Goal: Task Accomplishment & Management: Manage account settings

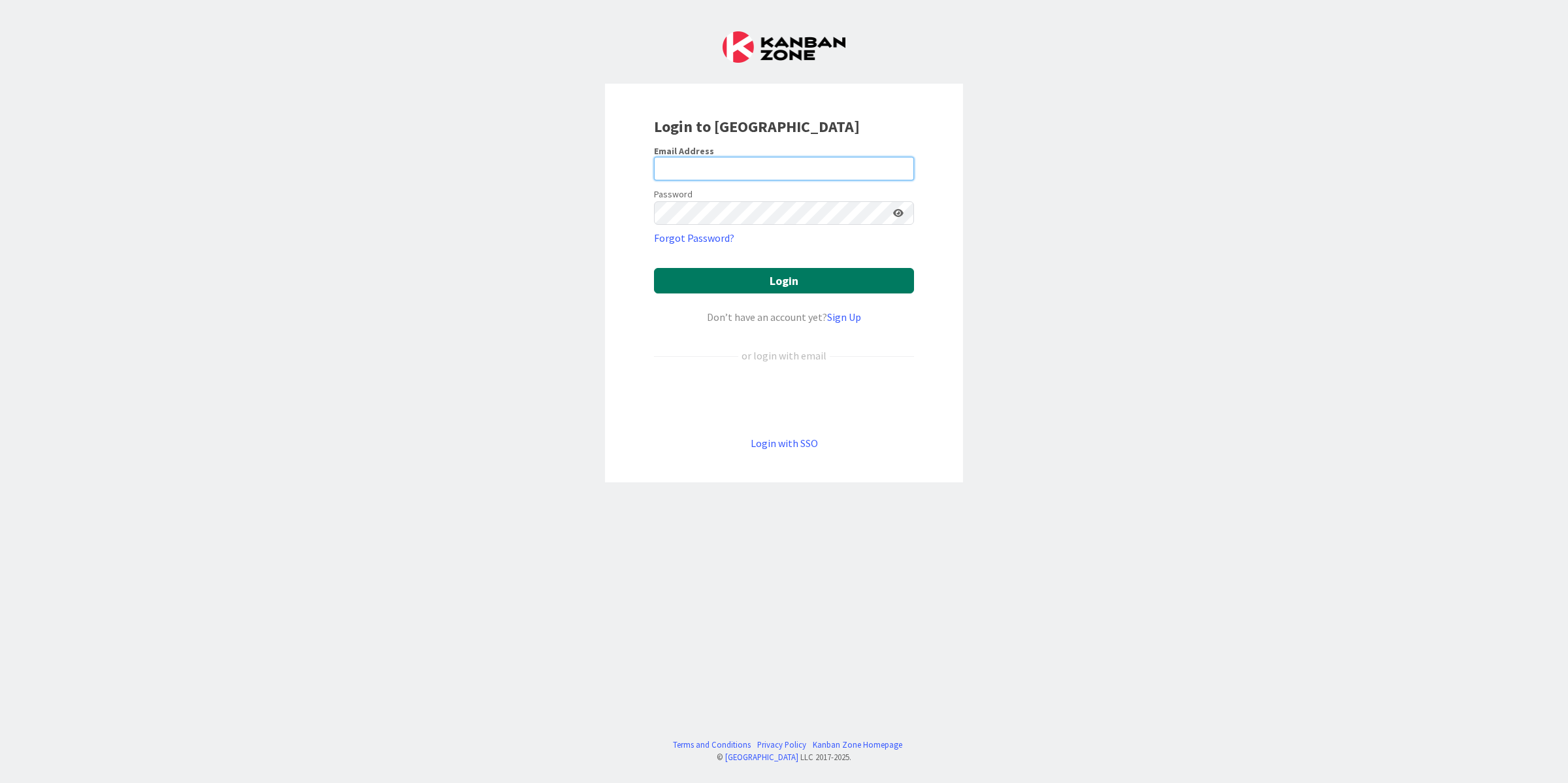
type input "[PERSON_NAME][EMAIL_ADDRESS][DOMAIN_NAME]"
click at [778, 281] on button "Login" at bounding box center [784, 280] width 260 height 26
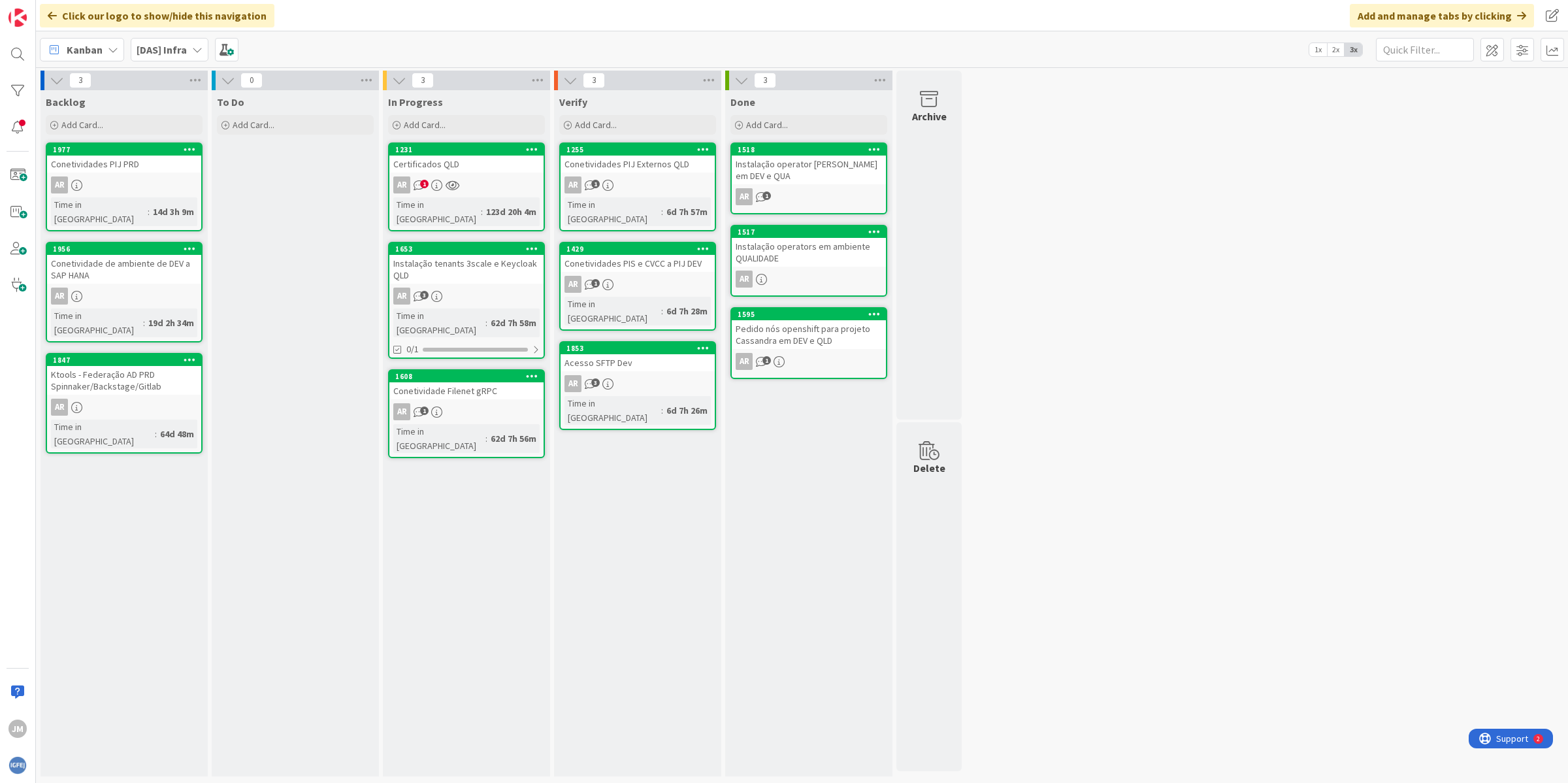
click at [502, 177] on div "AR 1" at bounding box center [466, 185] width 154 height 17
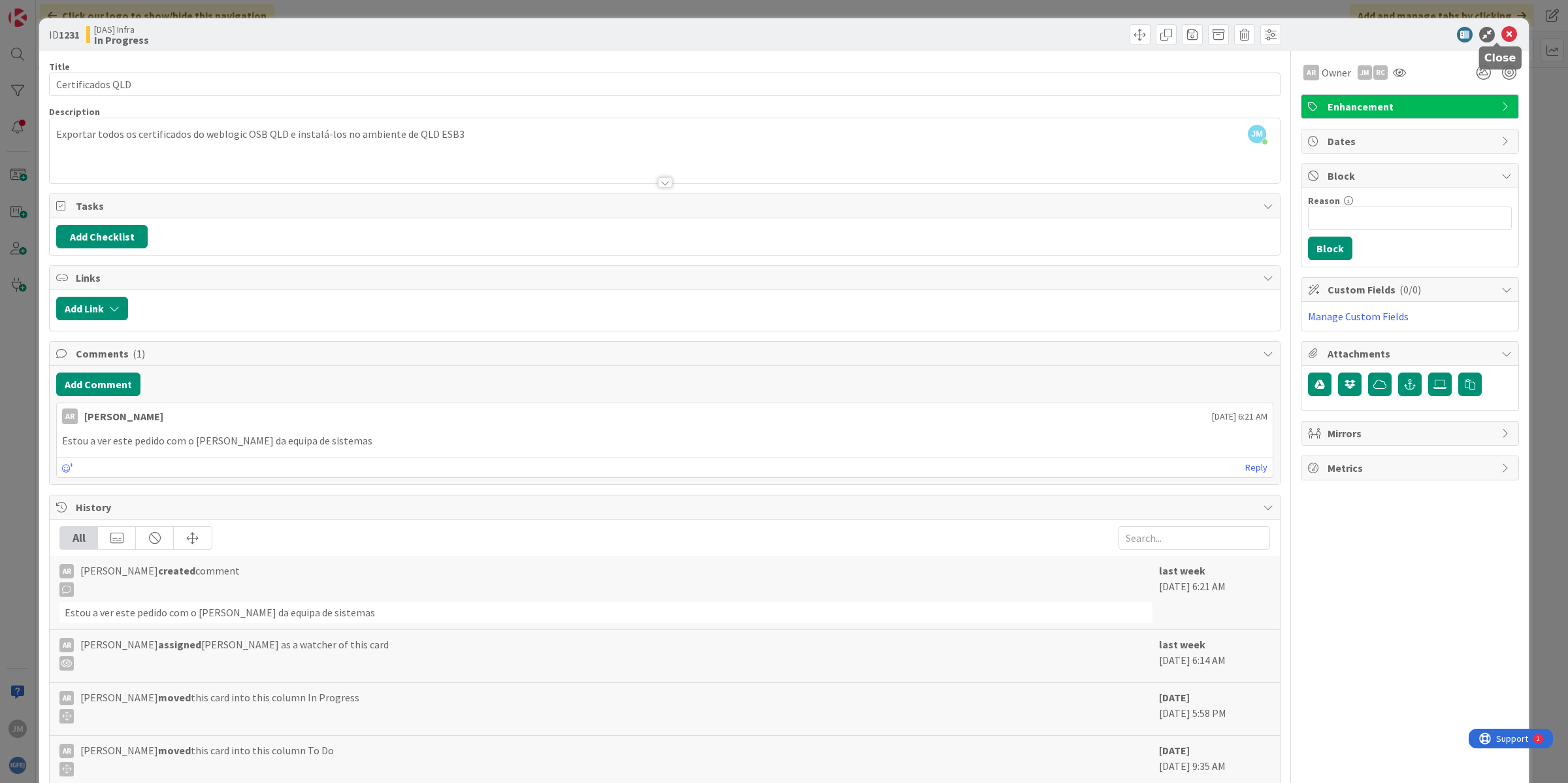
click at [1501, 36] on icon at bounding box center [1509, 34] width 15 height 15
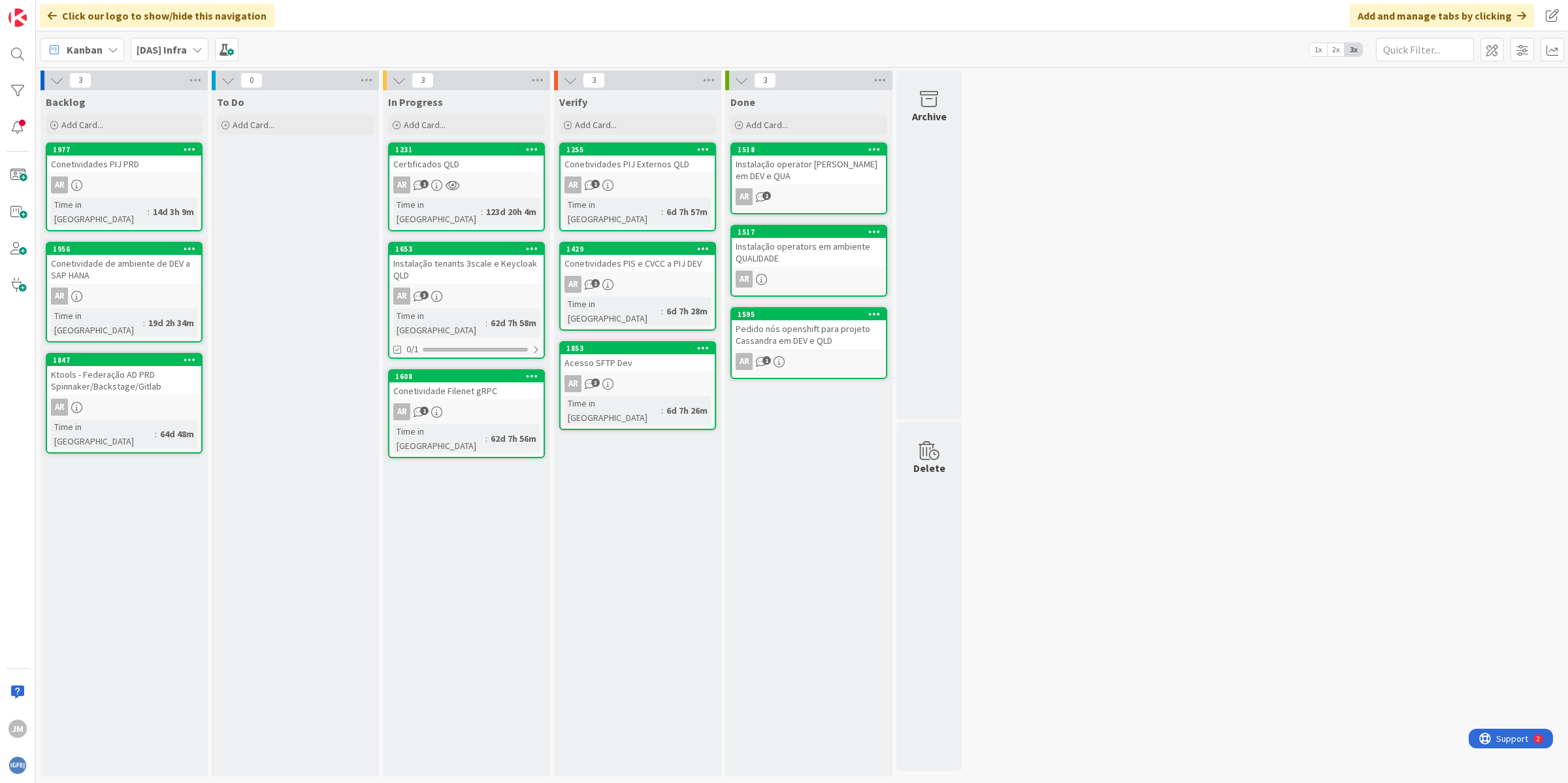
click at [161, 54] on b "[DAS] Infra" at bounding box center [161, 50] width 51 height 13
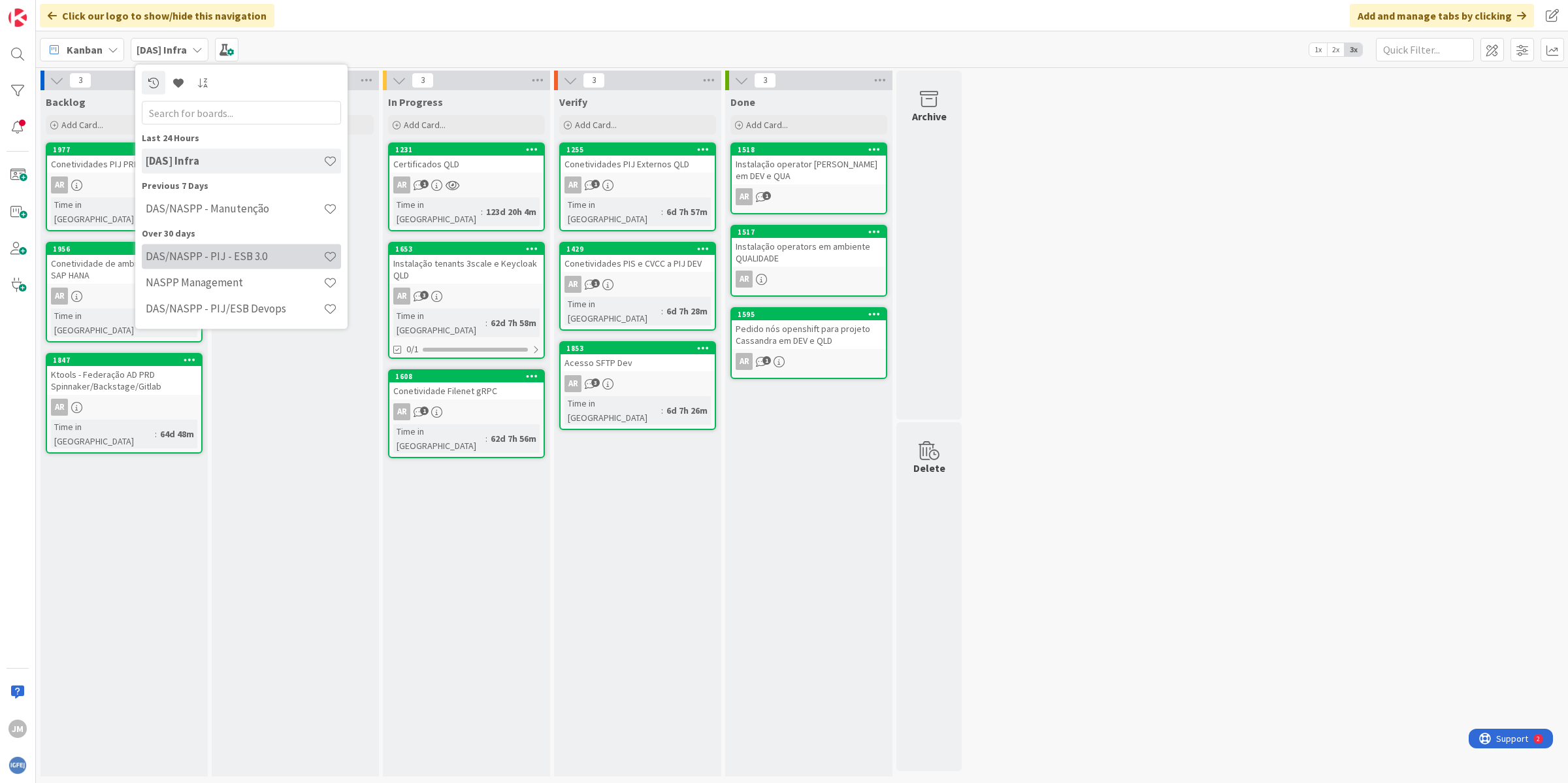
click at [191, 263] on div "DAS/NASPP - PIJ - ESB 3.0" at bounding box center [241, 256] width 200 height 25
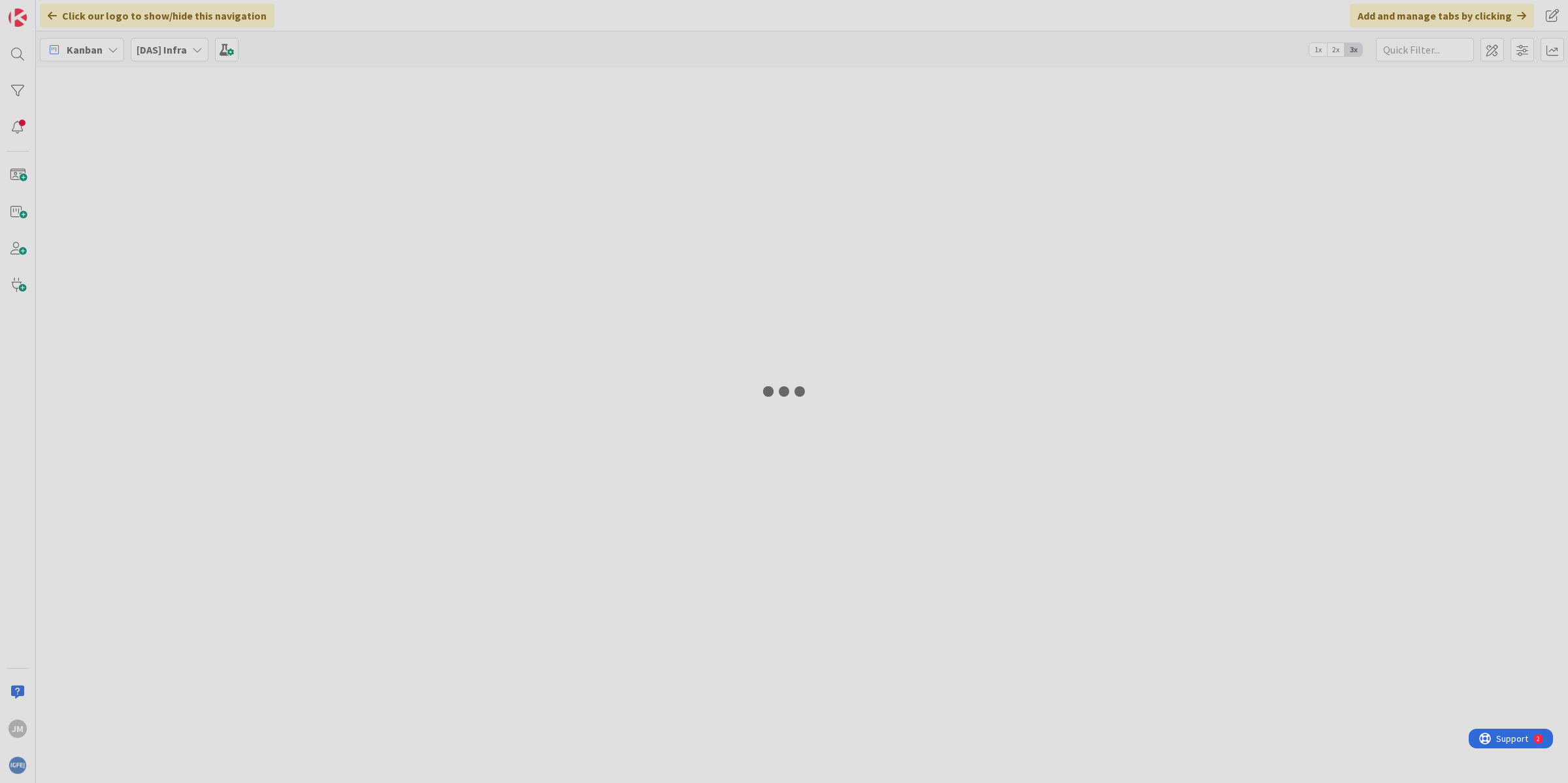
type input "her"
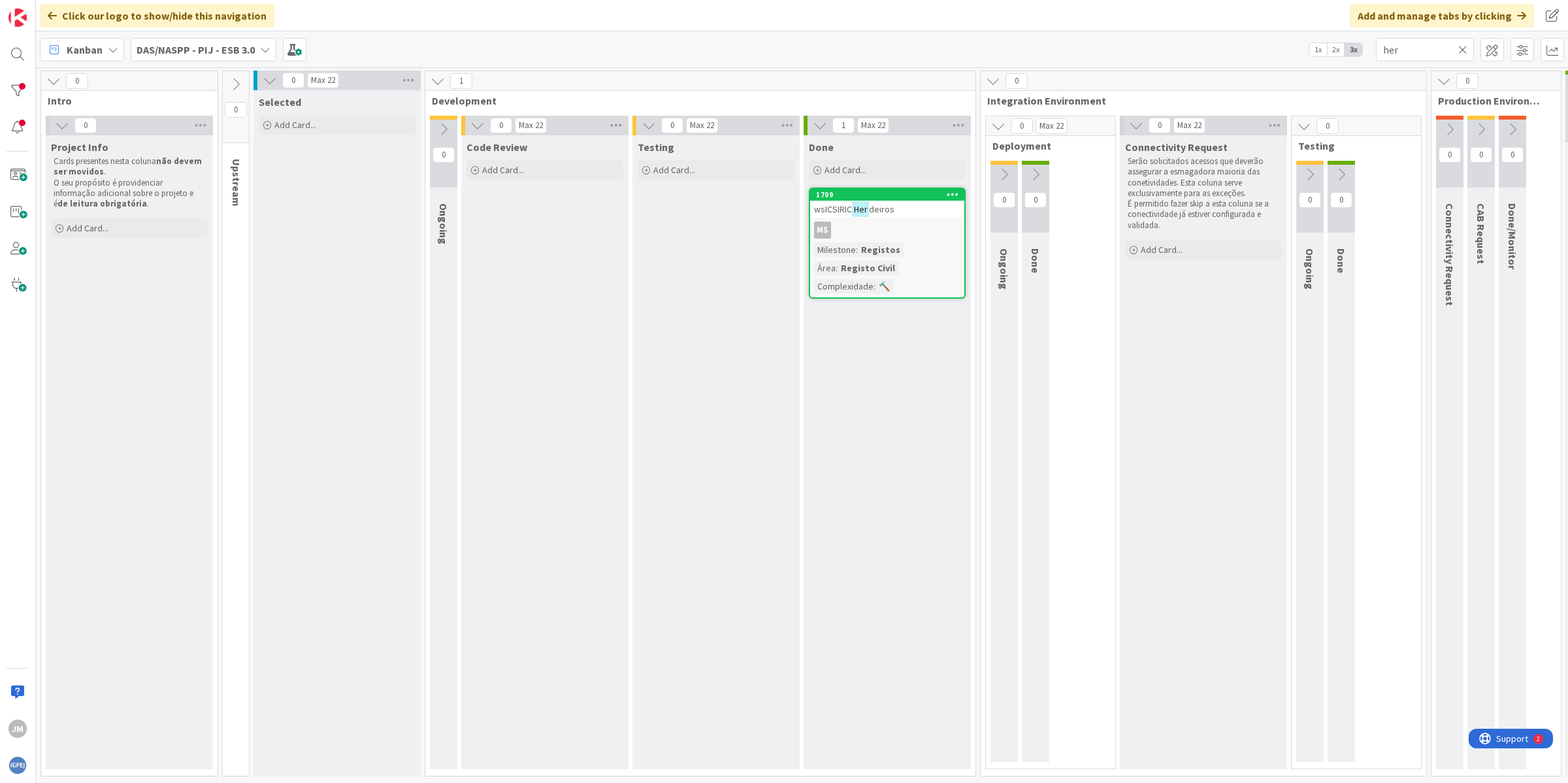
click at [826, 121] on icon at bounding box center [820, 125] width 14 height 14
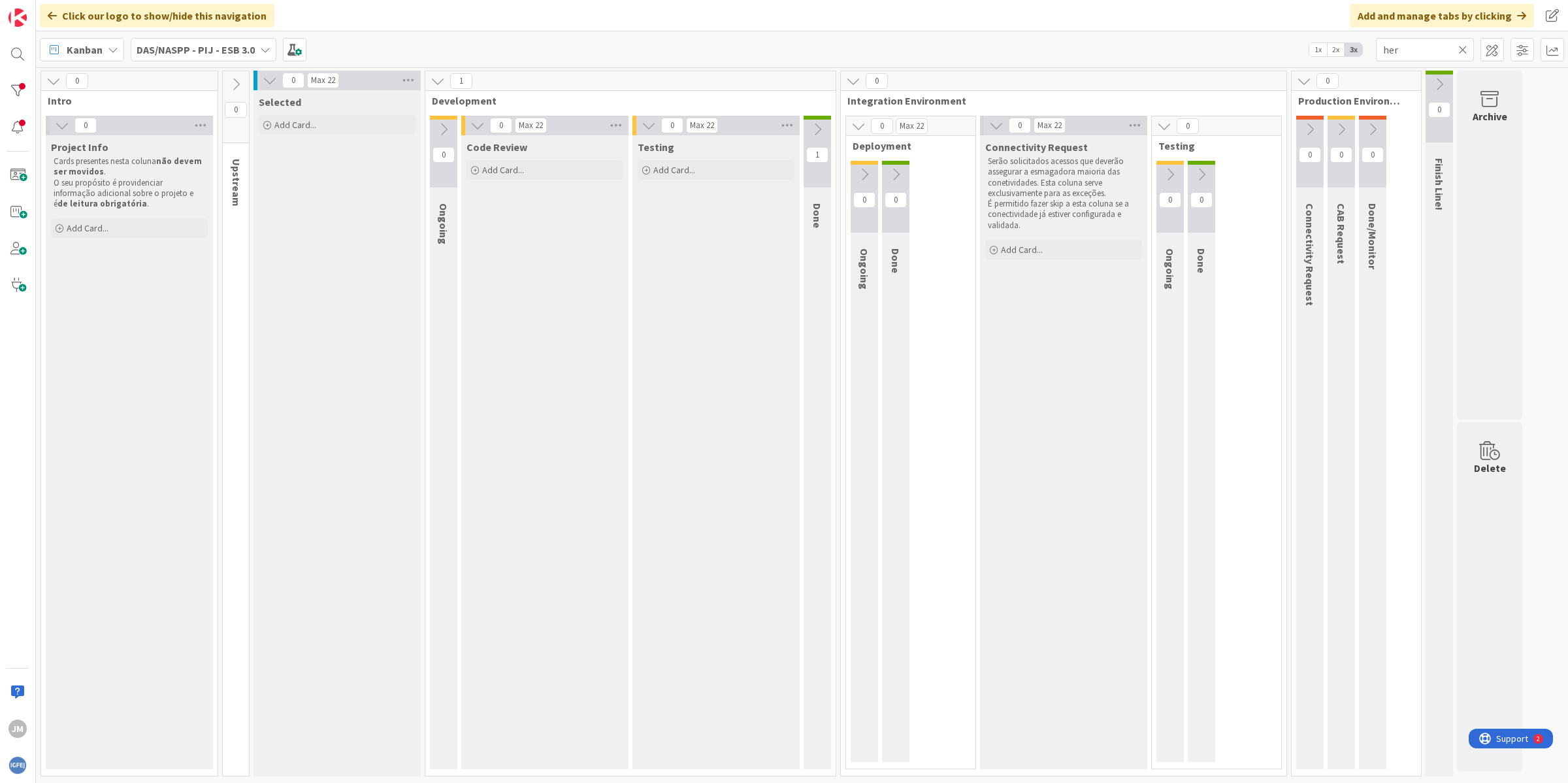
click at [824, 122] on icon at bounding box center [817, 129] width 14 height 14
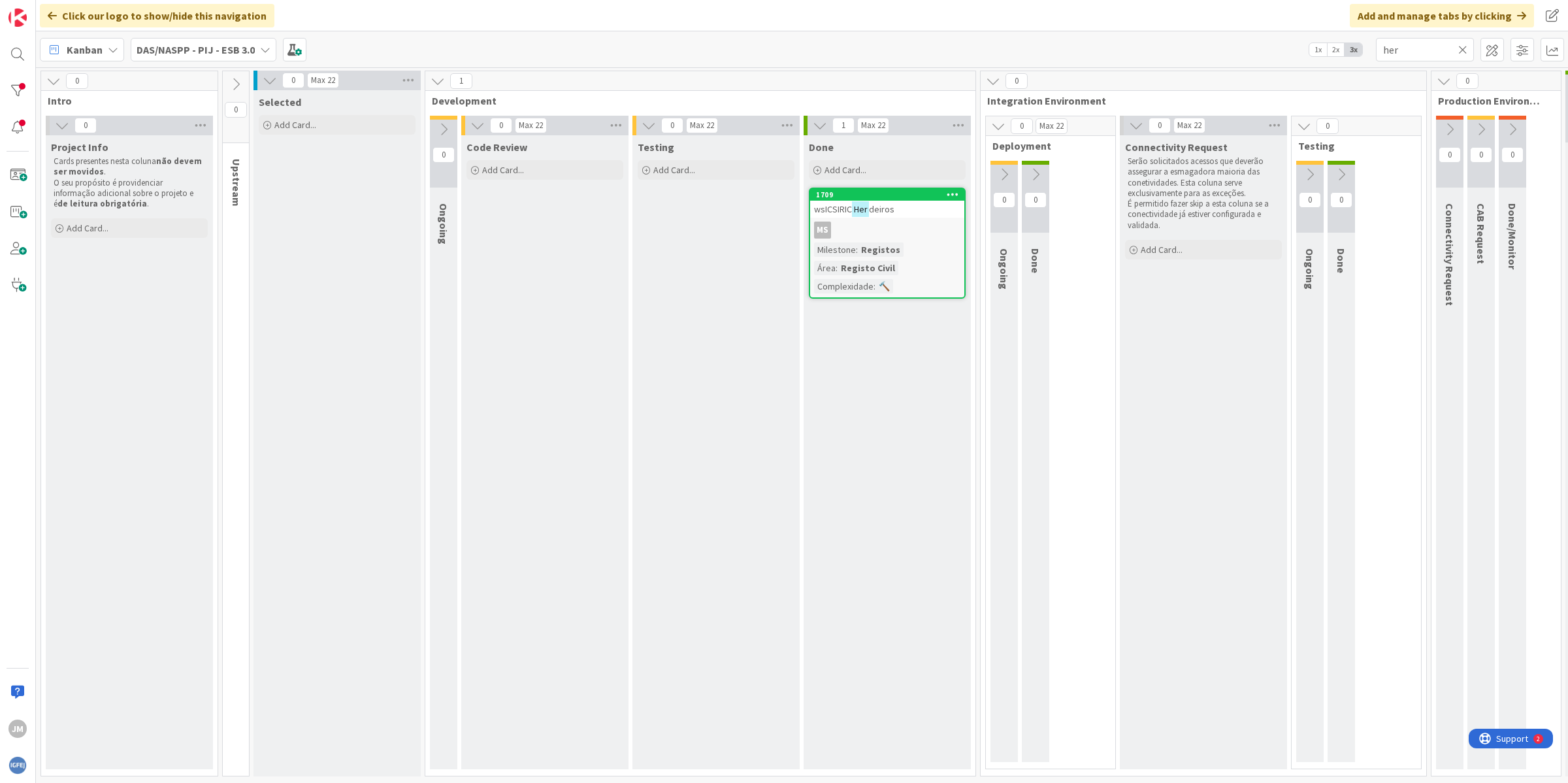
click at [241, 51] on b "DAS/NASPP - PIJ - ESB 3.0" at bounding box center [196, 50] width 118 height 13
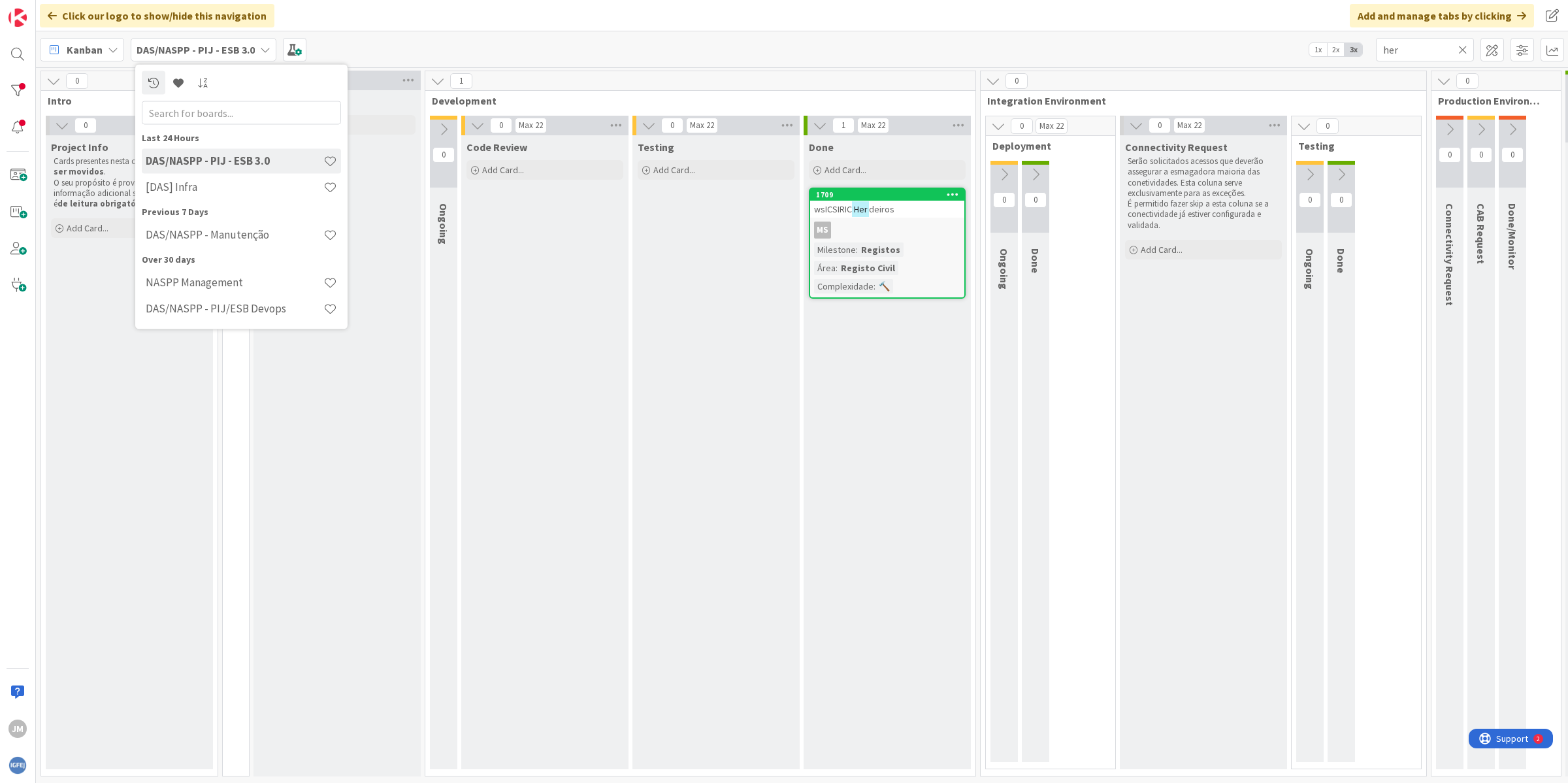
click at [483, 46] on div "Kanban DAS/NASPP - PIJ - ESB 3.0 Last 24 Hours DAS/NASPP - PIJ - ESB 3.0 [DAS] …" at bounding box center [803, 50] width 1533 height 36
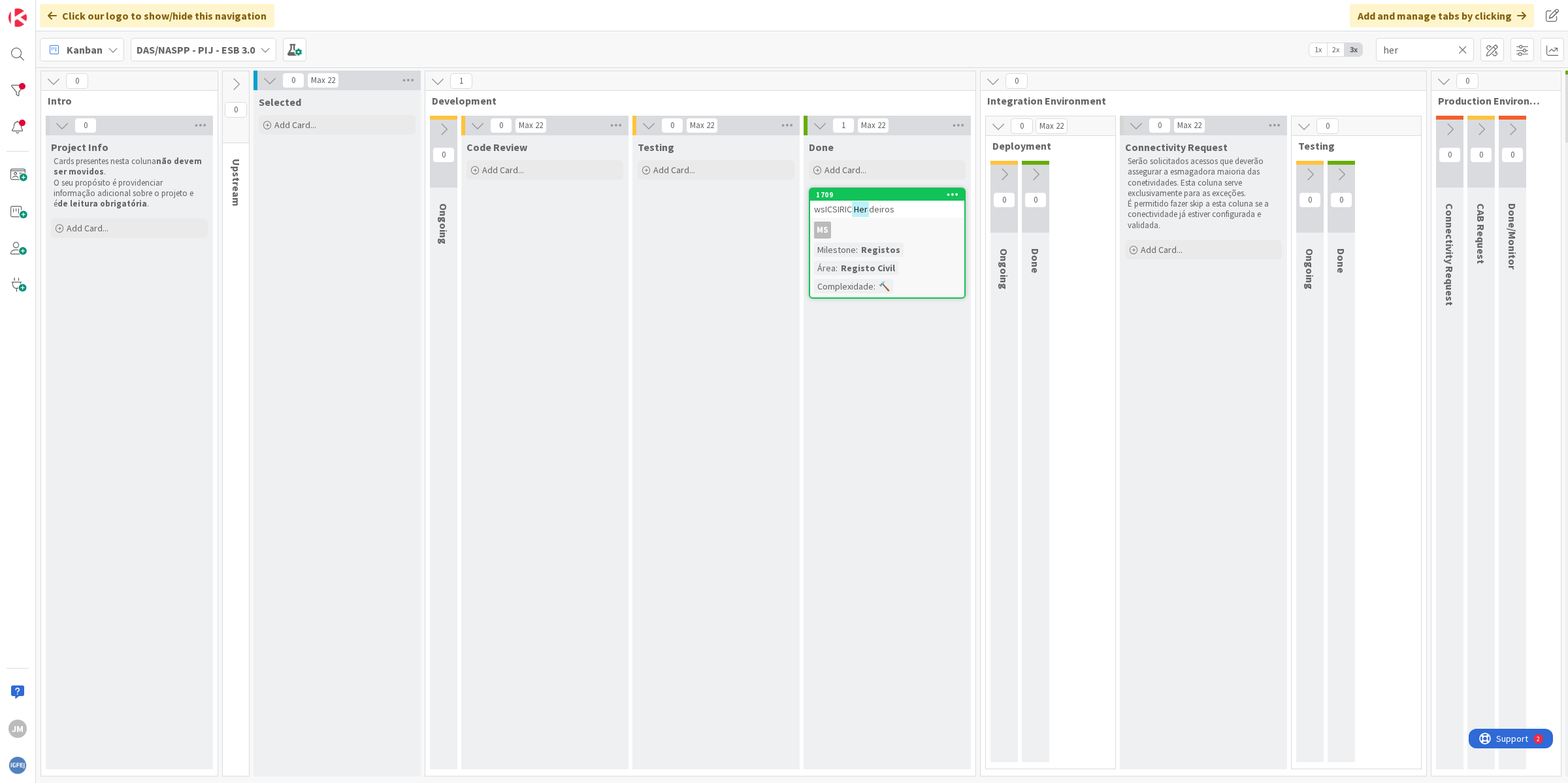
scroll to position [0, 112]
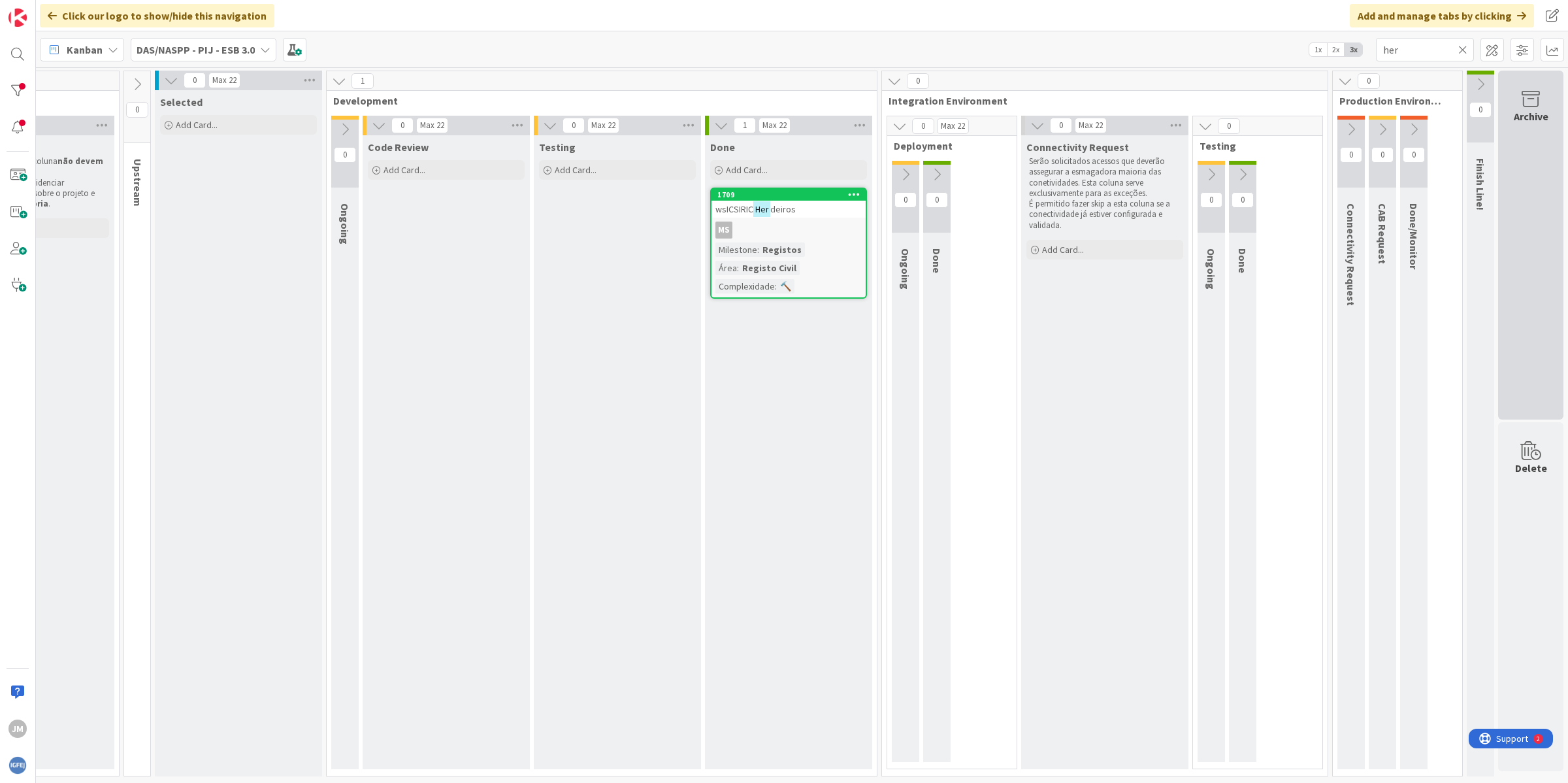
click at [1517, 97] on icon at bounding box center [1531, 98] width 50 height 18
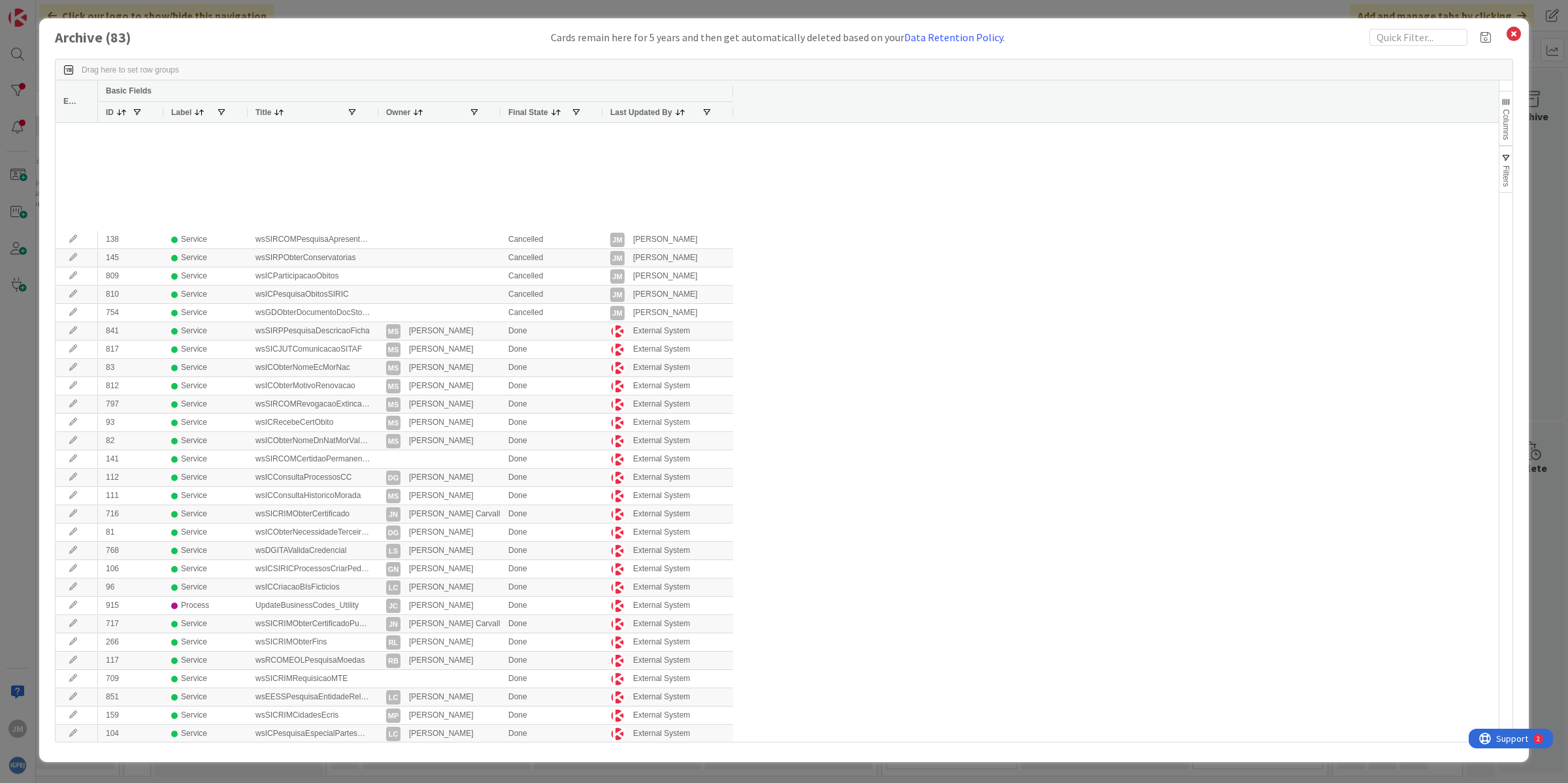
scroll to position [0, 0]
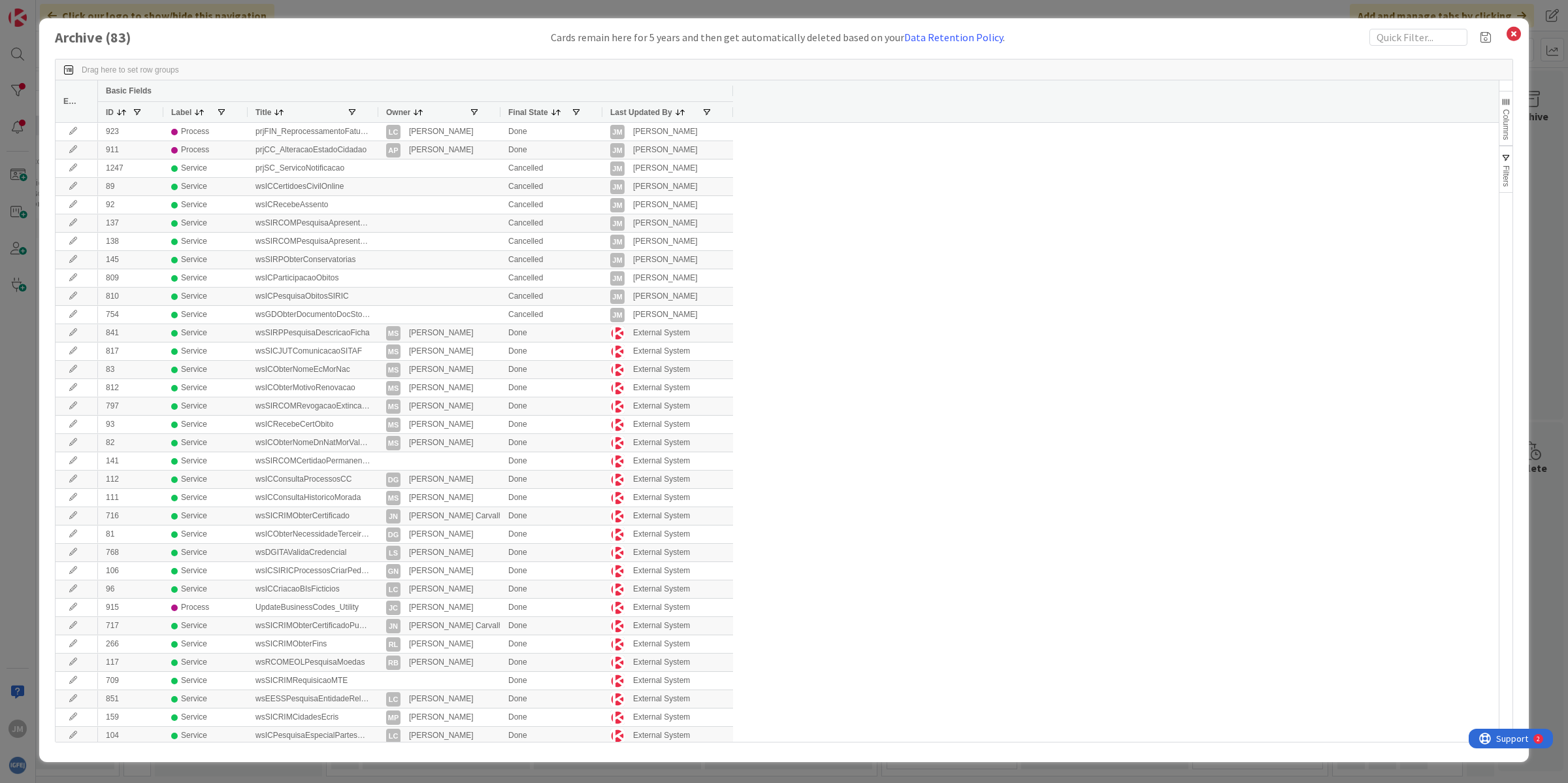
click at [1508, 37] on icon at bounding box center [1514, 33] width 17 height 18
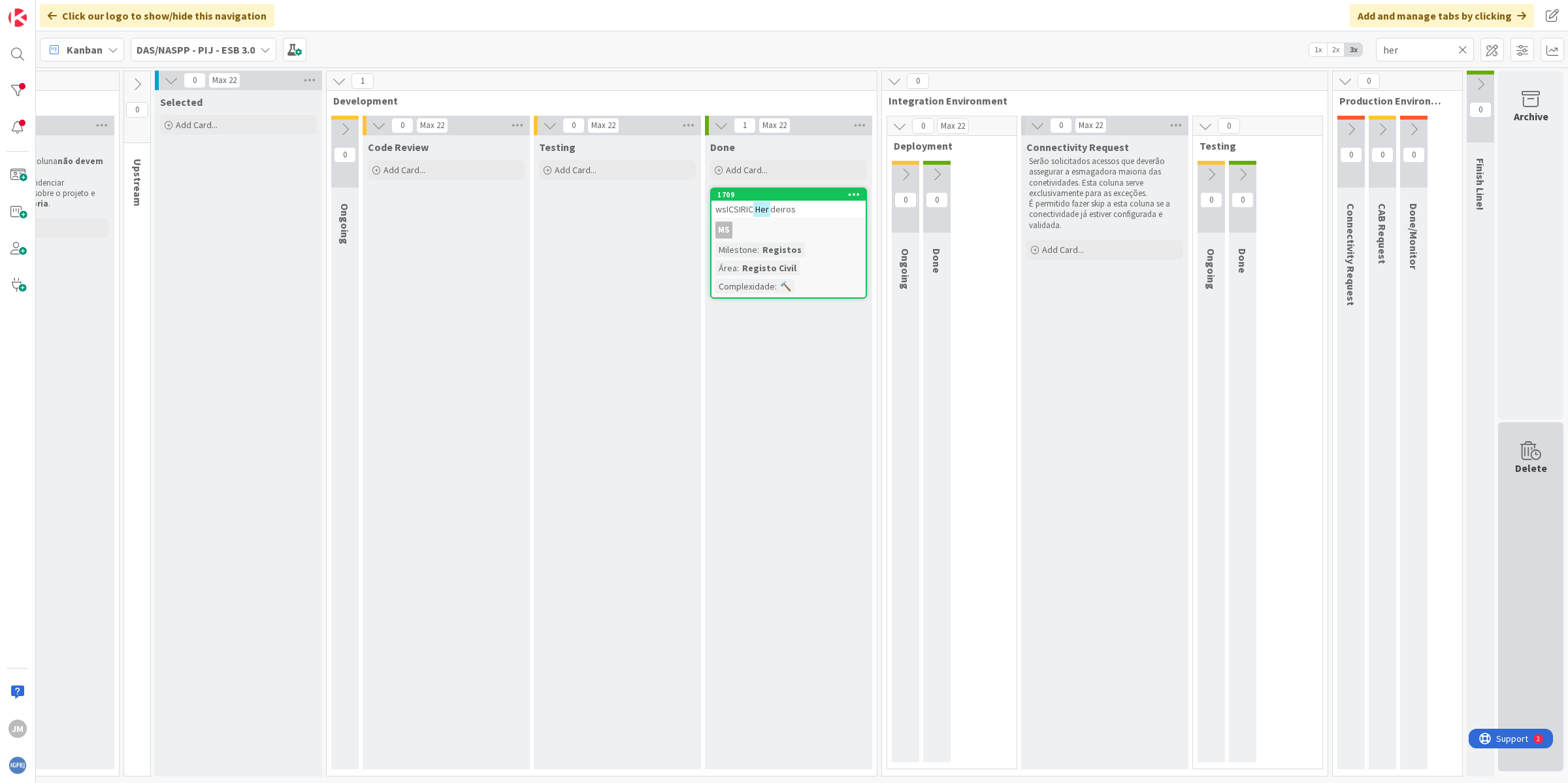
click at [1526, 463] on div "Delete" at bounding box center [1532, 468] width 32 height 15
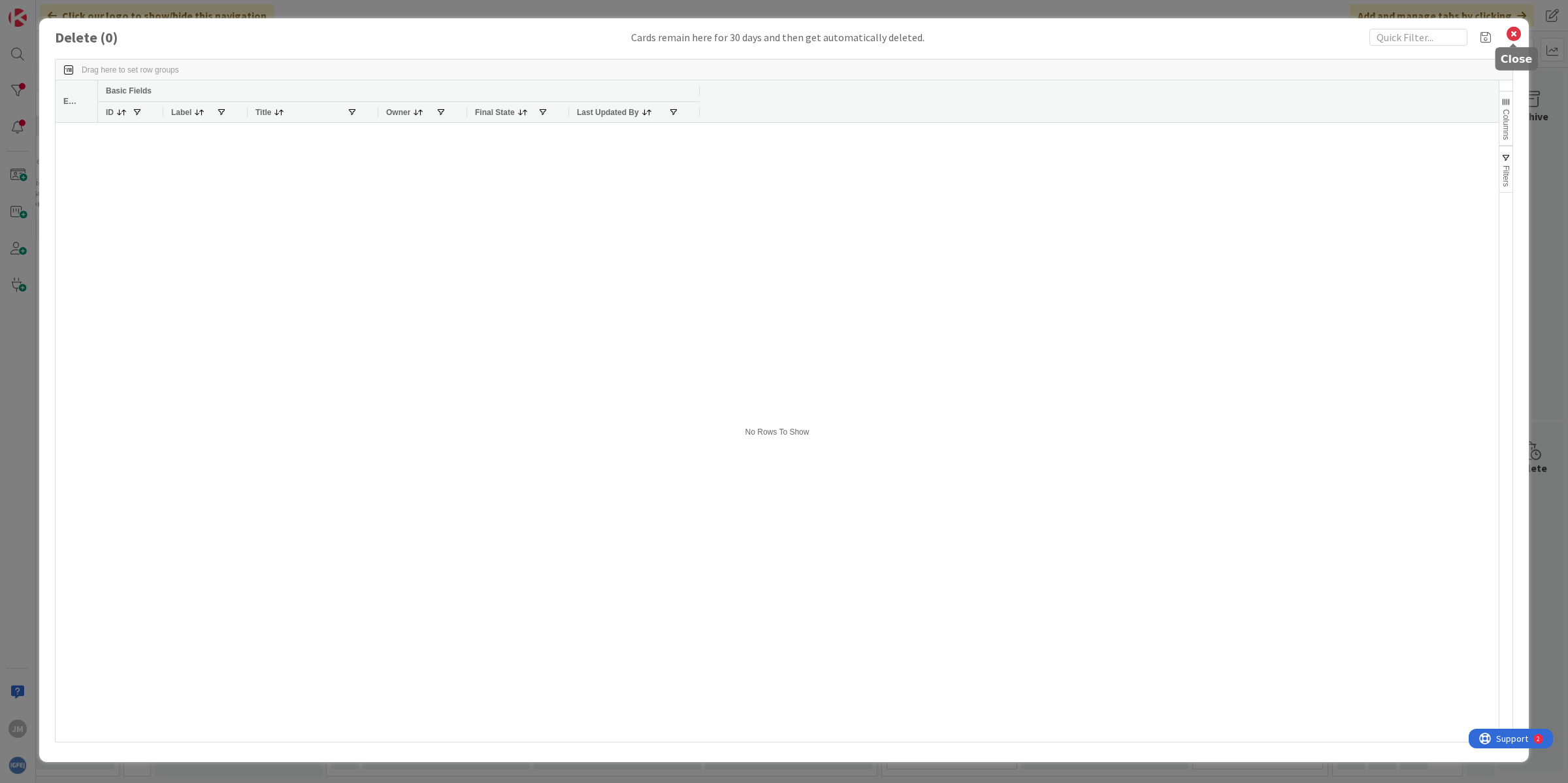
click at [1517, 28] on icon at bounding box center [1514, 33] width 17 height 18
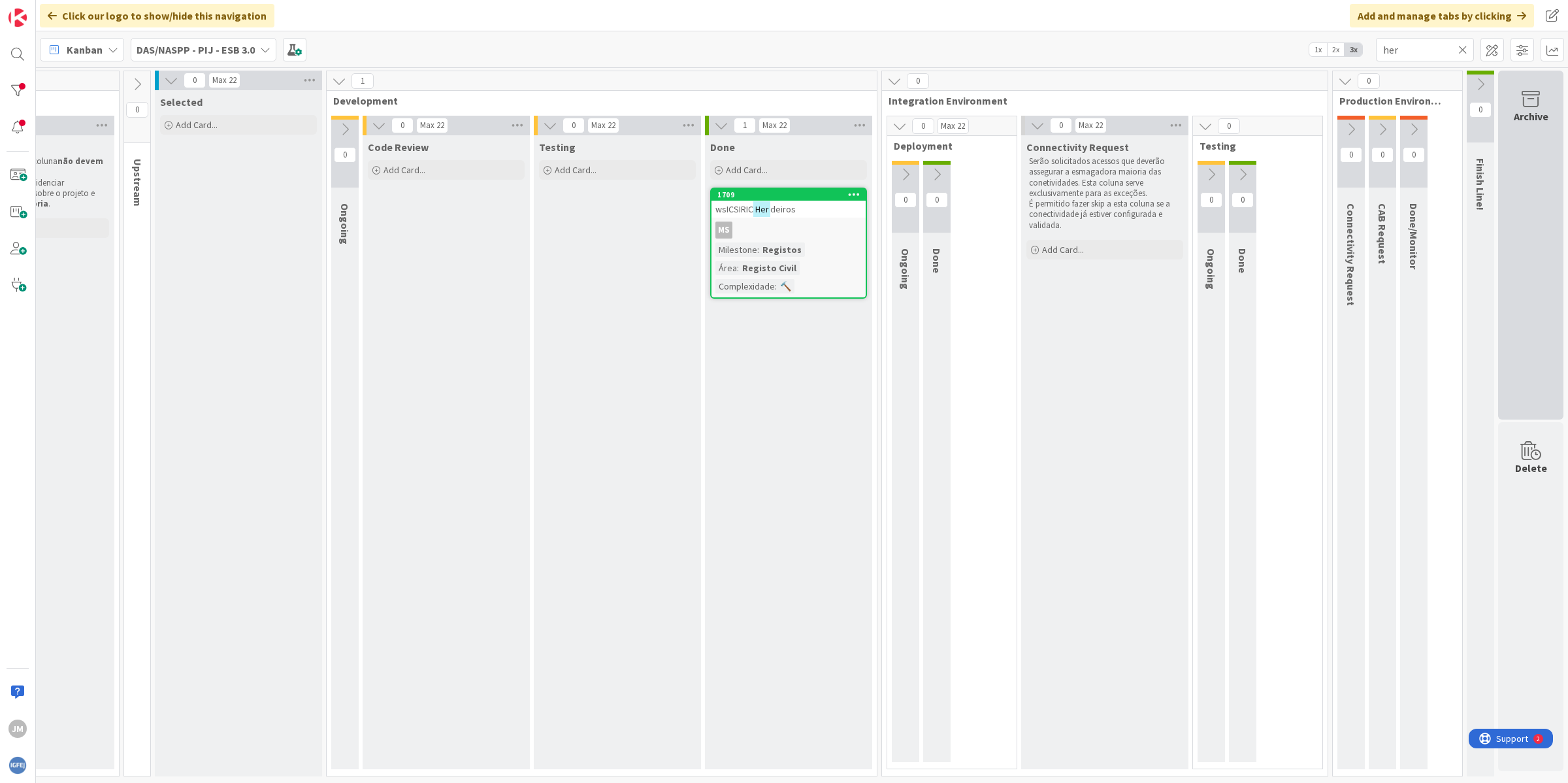
click at [1526, 113] on div "Archive" at bounding box center [1531, 117] width 34 height 15
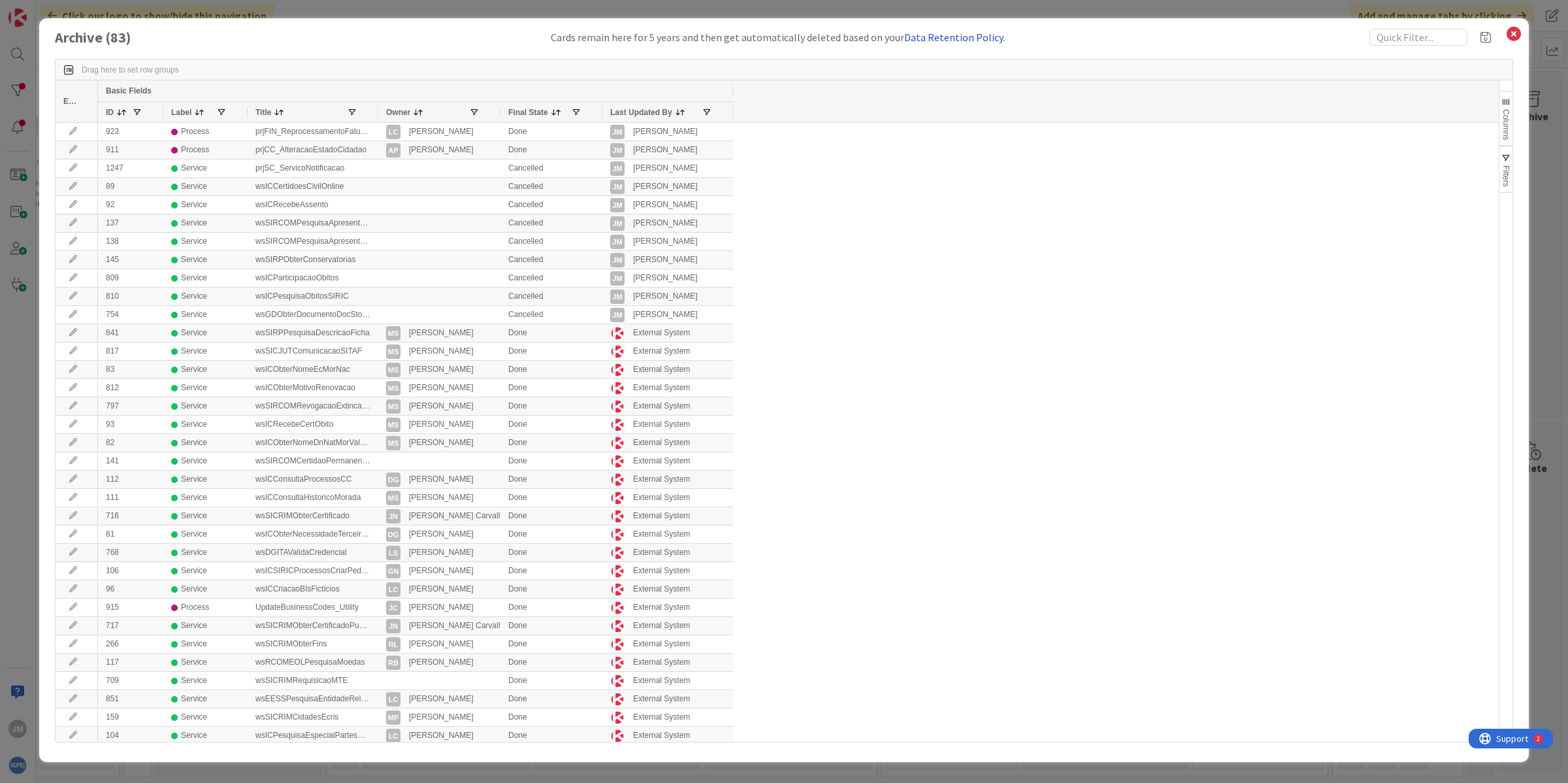
click at [964, 37] on link "Data Retention Policy" at bounding box center [953, 37] width 98 height 13
